Goal: Task Accomplishment & Management: Use online tool/utility

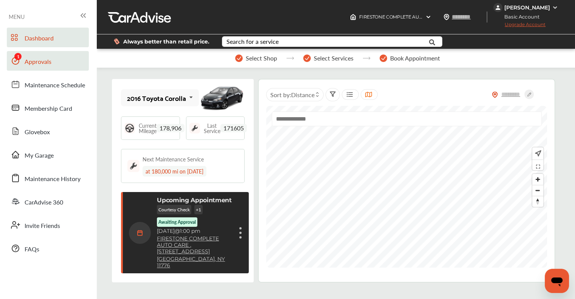
click at [46, 63] on span "Approvals" at bounding box center [38, 62] width 27 height 10
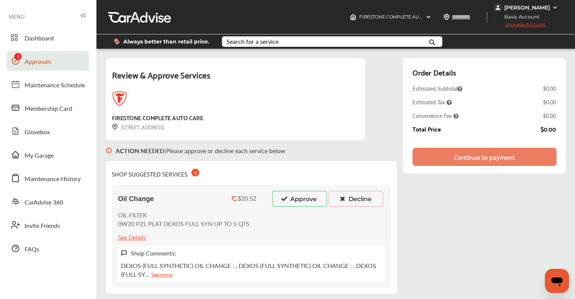
click at [301, 203] on button "Approve" at bounding box center [299, 199] width 55 height 16
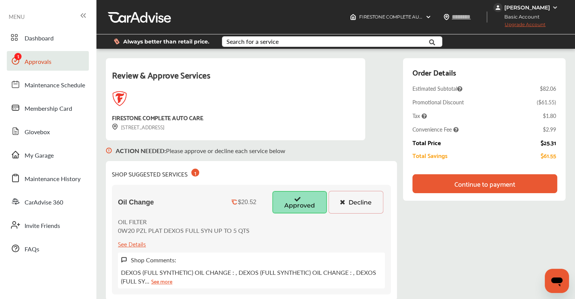
click at [435, 188] on div "Continue to payment" at bounding box center [484, 183] width 145 height 19
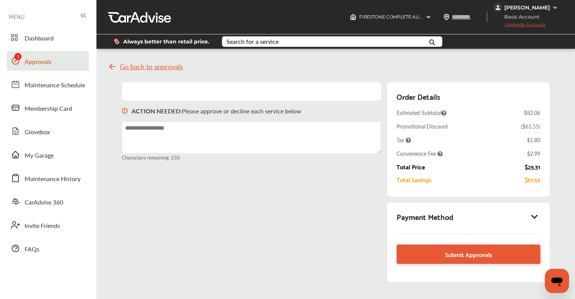
click at [534, 216] on icon at bounding box center [534, 217] width 9 height 8
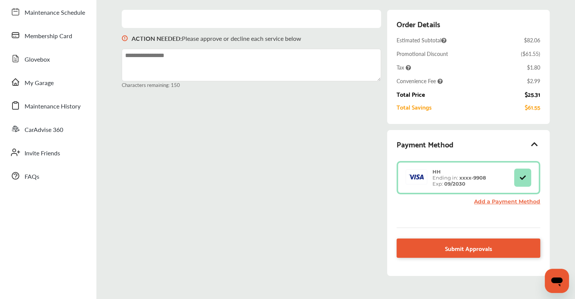
scroll to position [111, 0]
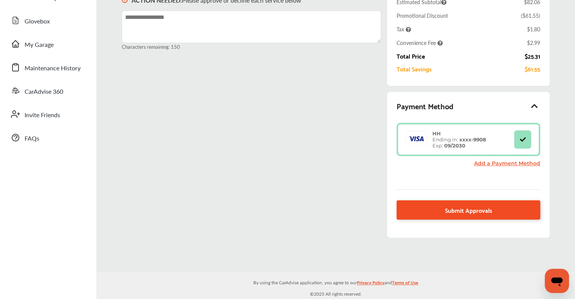
click at [453, 207] on span "Submit Approvals" at bounding box center [468, 210] width 47 height 10
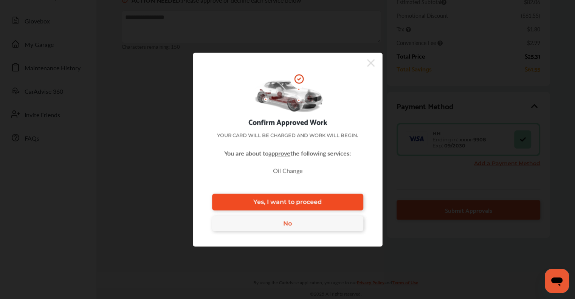
click at [316, 201] on span "Yes, I want to proceed" at bounding box center [287, 201] width 68 height 7
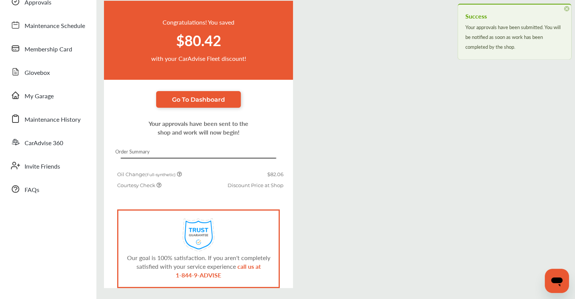
scroll to position [86, 0]
